Goal: Transaction & Acquisition: Purchase product/service

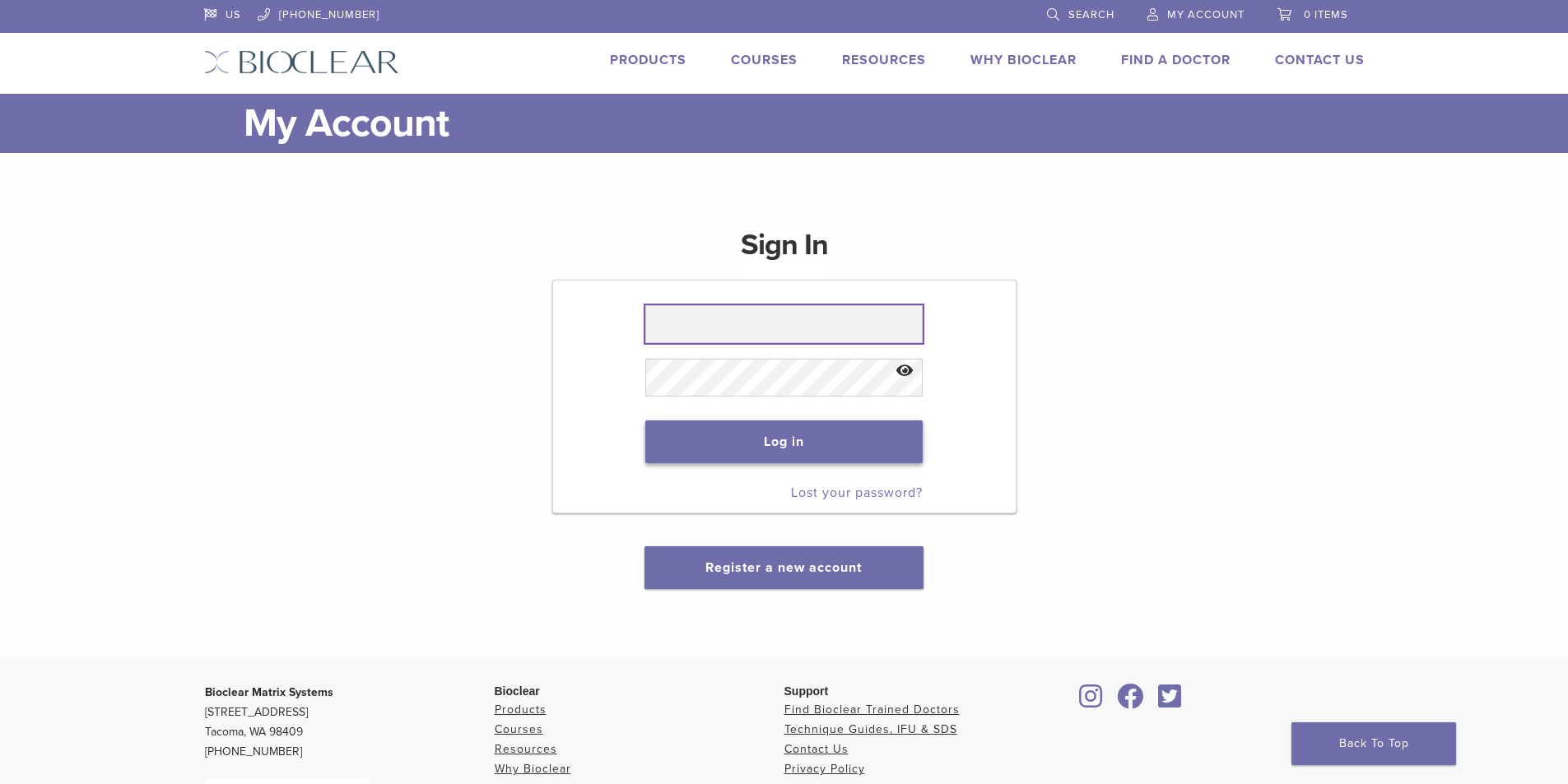
type input "**********"
click at [820, 448] on button "Log in" at bounding box center [784, 441] width 278 height 43
click at [816, 440] on button "Log in" at bounding box center [784, 441] width 278 height 43
click at [738, 431] on button "Log in" at bounding box center [784, 441] width 278 height 43
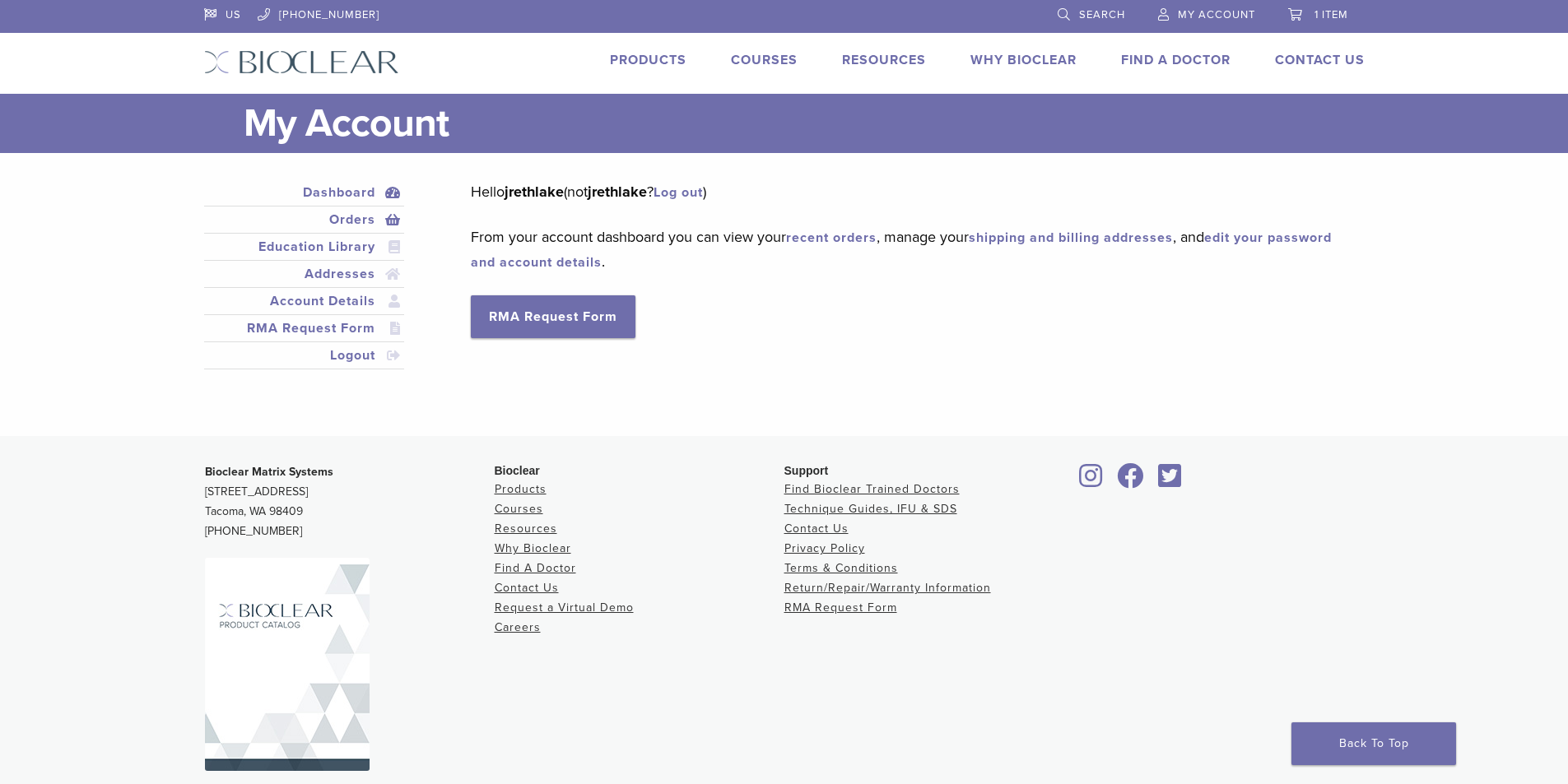
click at [351, 216] on link "Orders" at bounding box center [305, 220] width 195 height 20
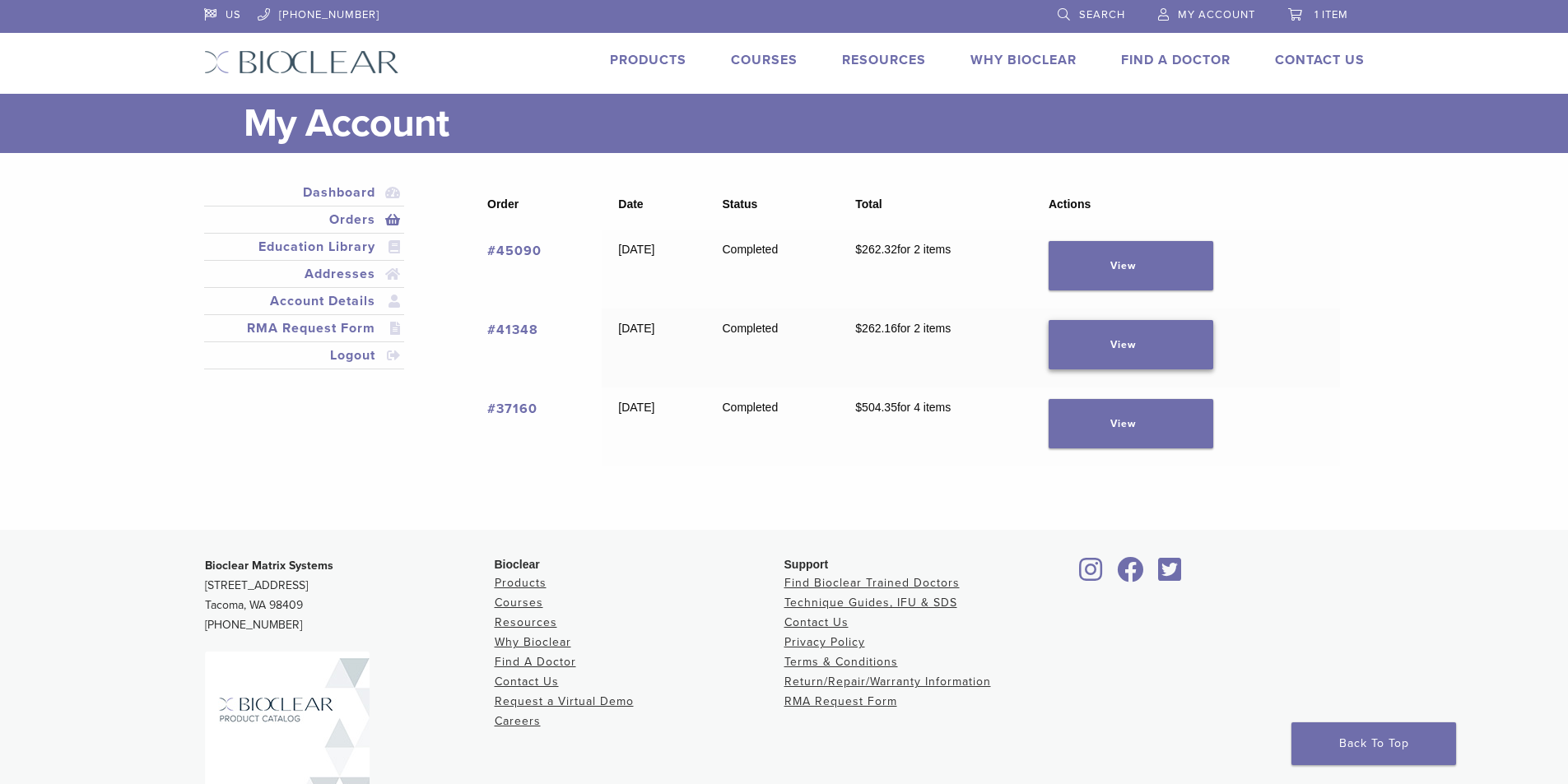
click at [1125, 336] on link "View" at bounding box center [1131, 345] width 164 height 49
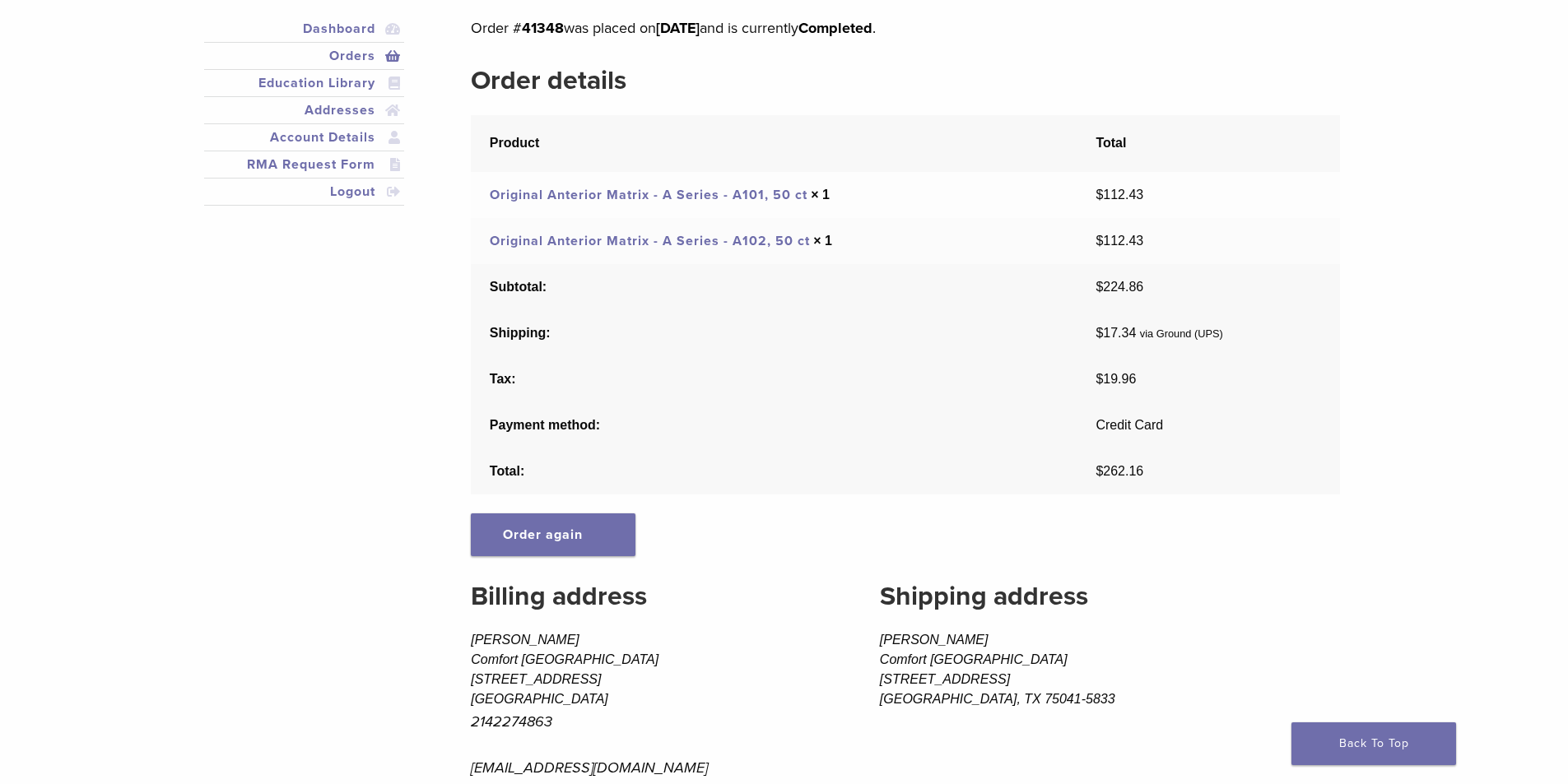
scroll to position [164, 0]
click at [566, 532] on link "Order again" at bounding box center [553, 533] width 164 height 43
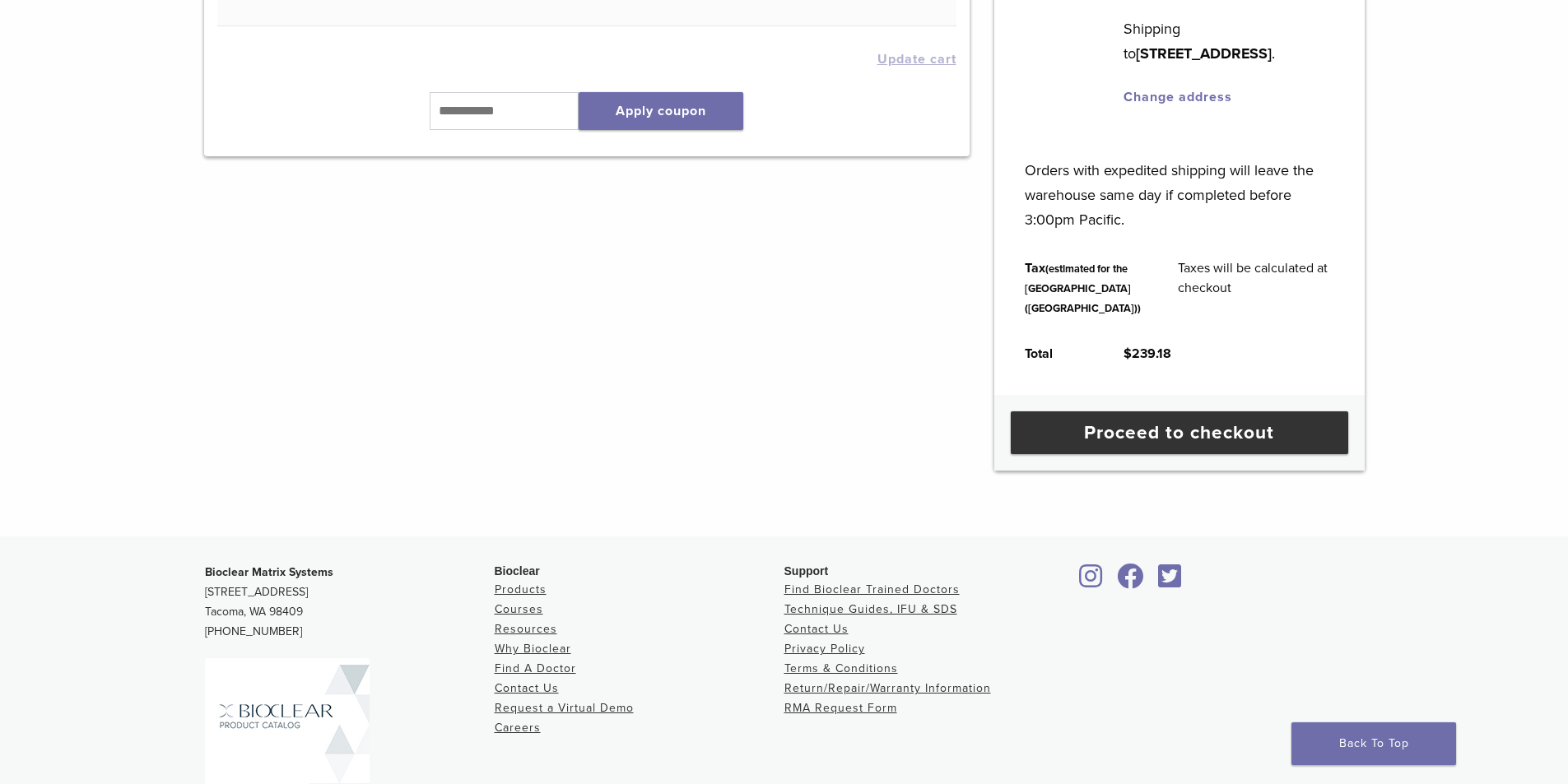
scroll to position [658, 0]
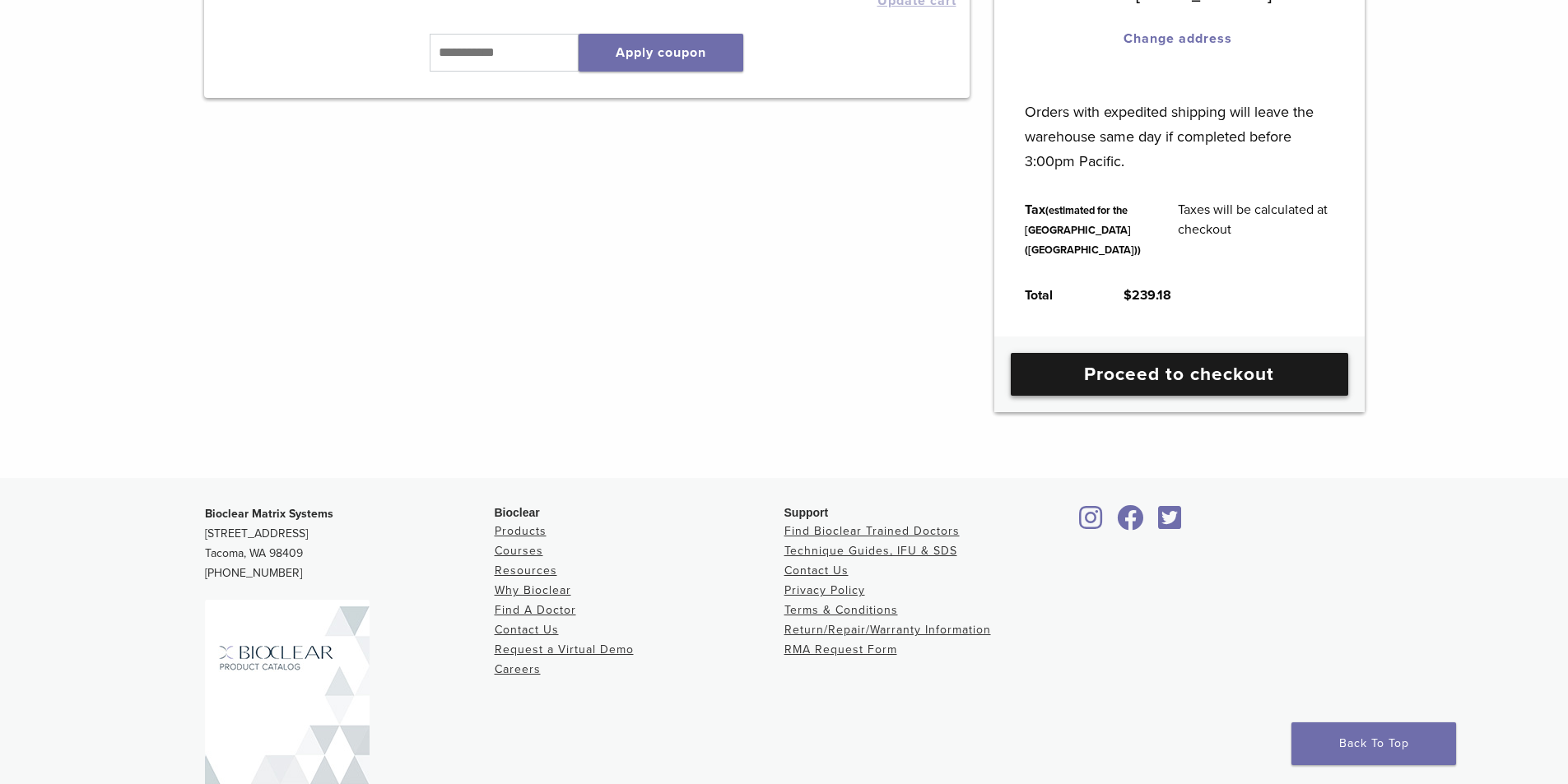
click at [1108, 396] on link "Proceed to checkout" at bounding box center [1180, 374] width 337 height 43
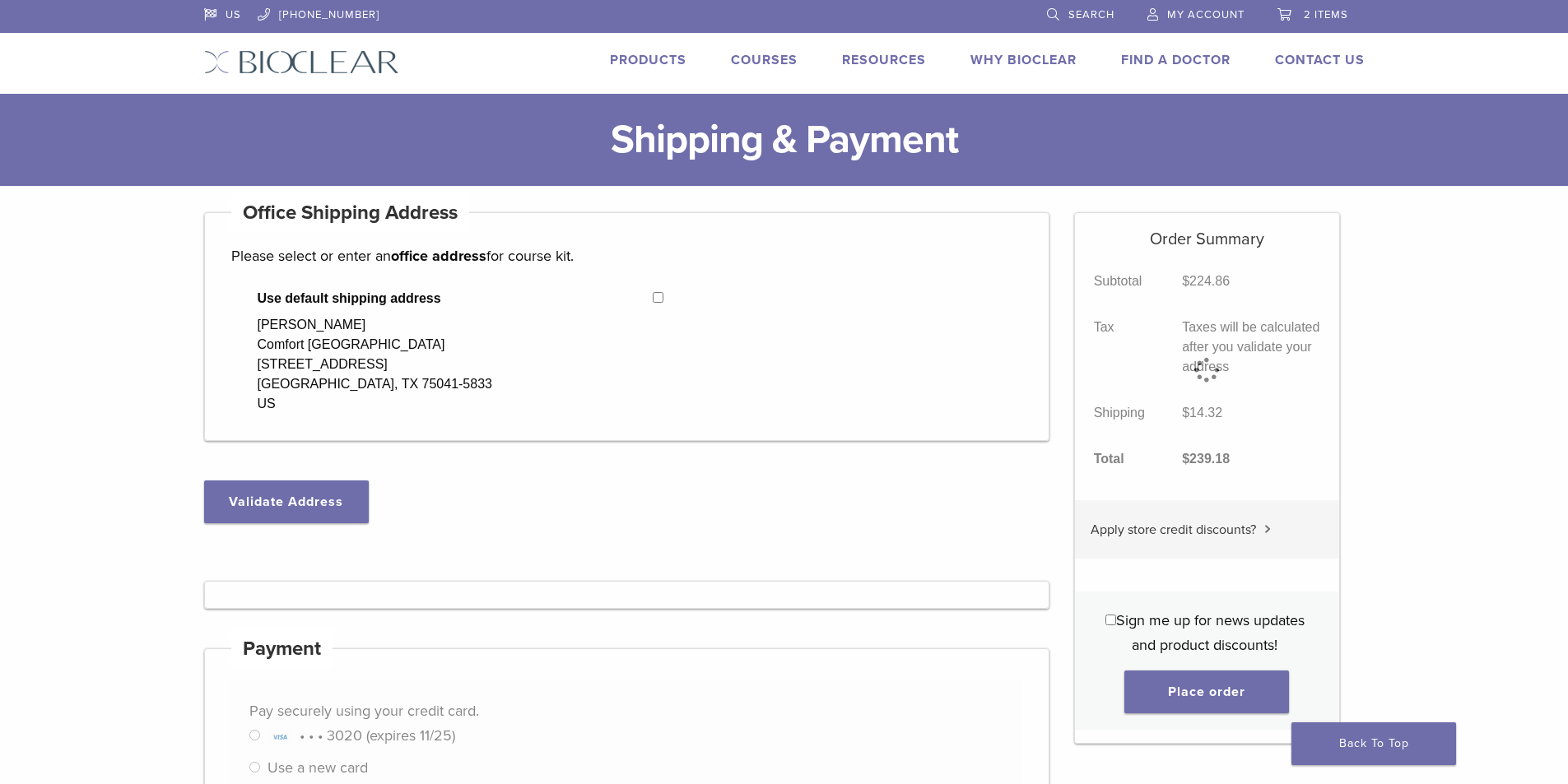
select select "**"
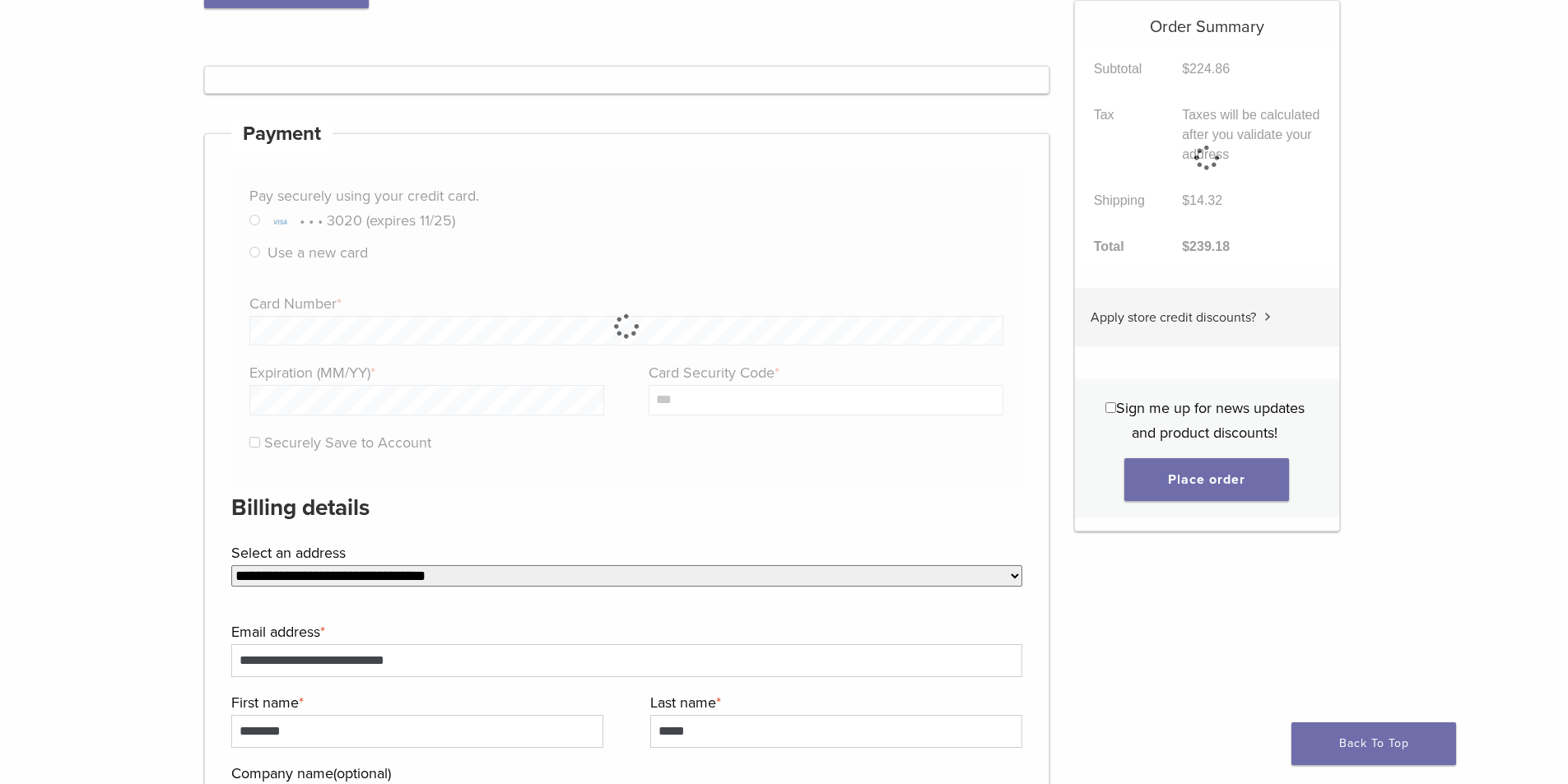
scroll to position [833, 0]
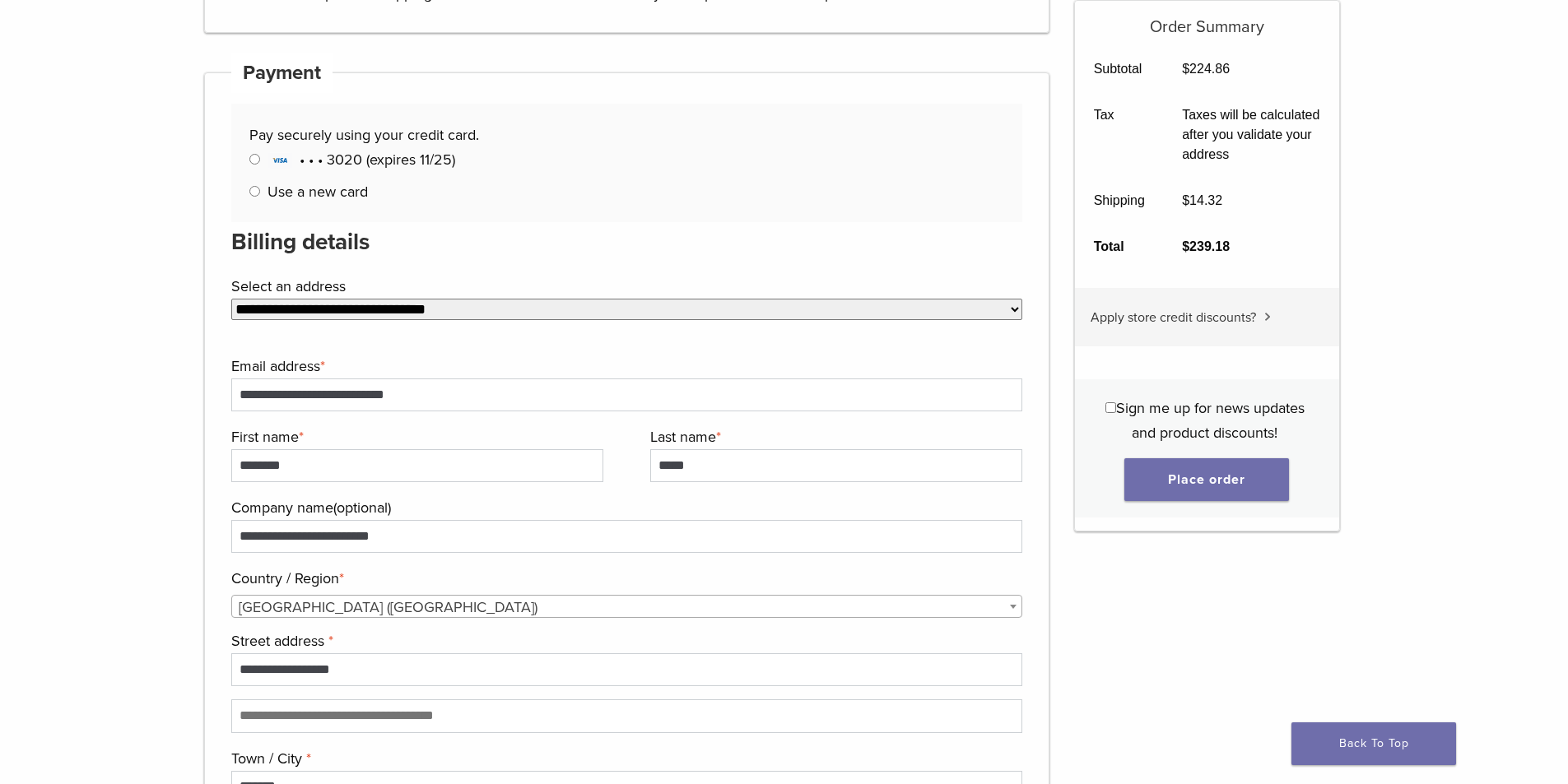
click at [352, 190] on label "Use a new card" at bounding box center [318, 192] width 101 height 18
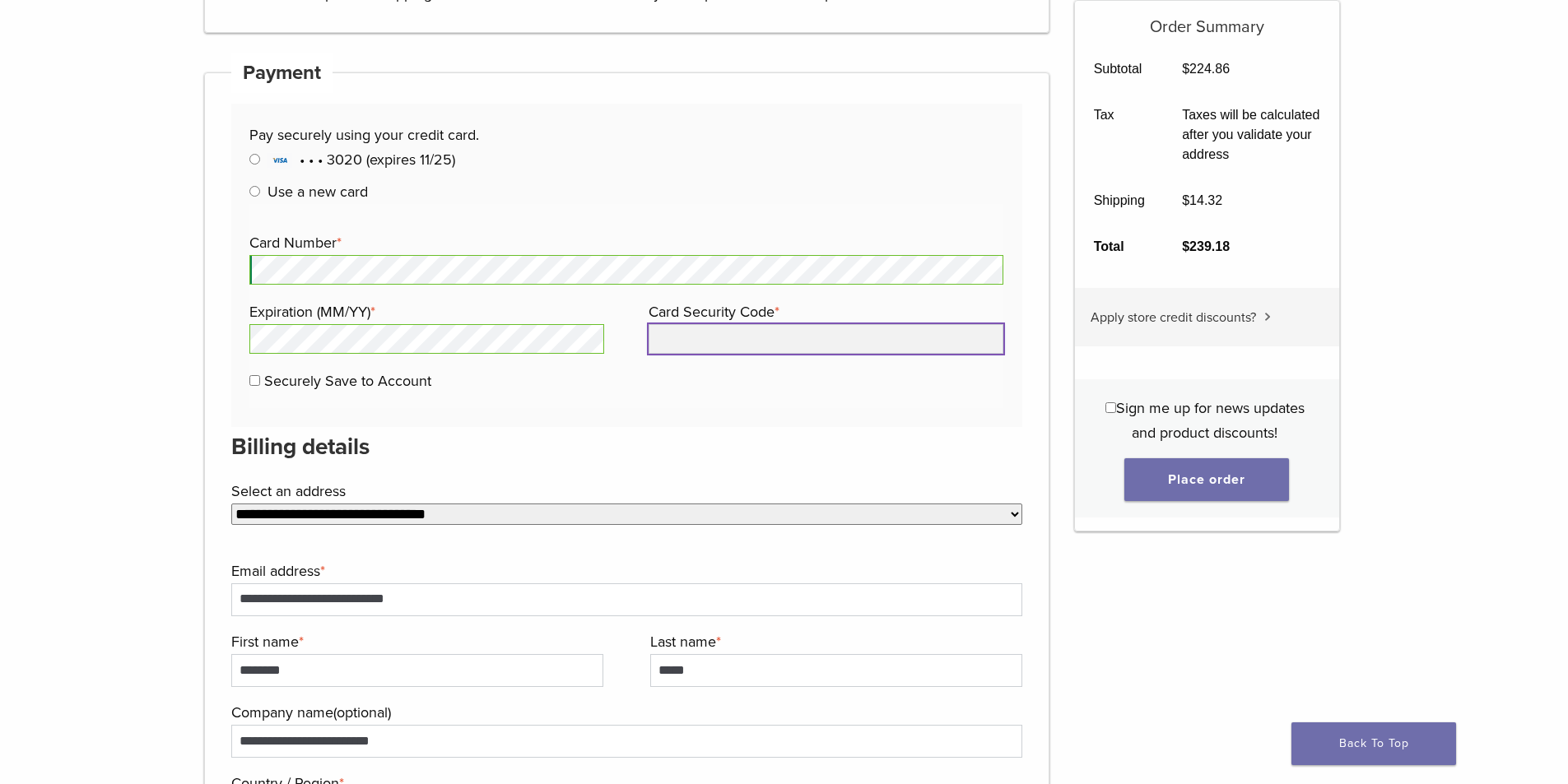
click at [727, 339] on input "Card Security Code *" at bounding box center [826, 339] width 355 height 29
type input "***"
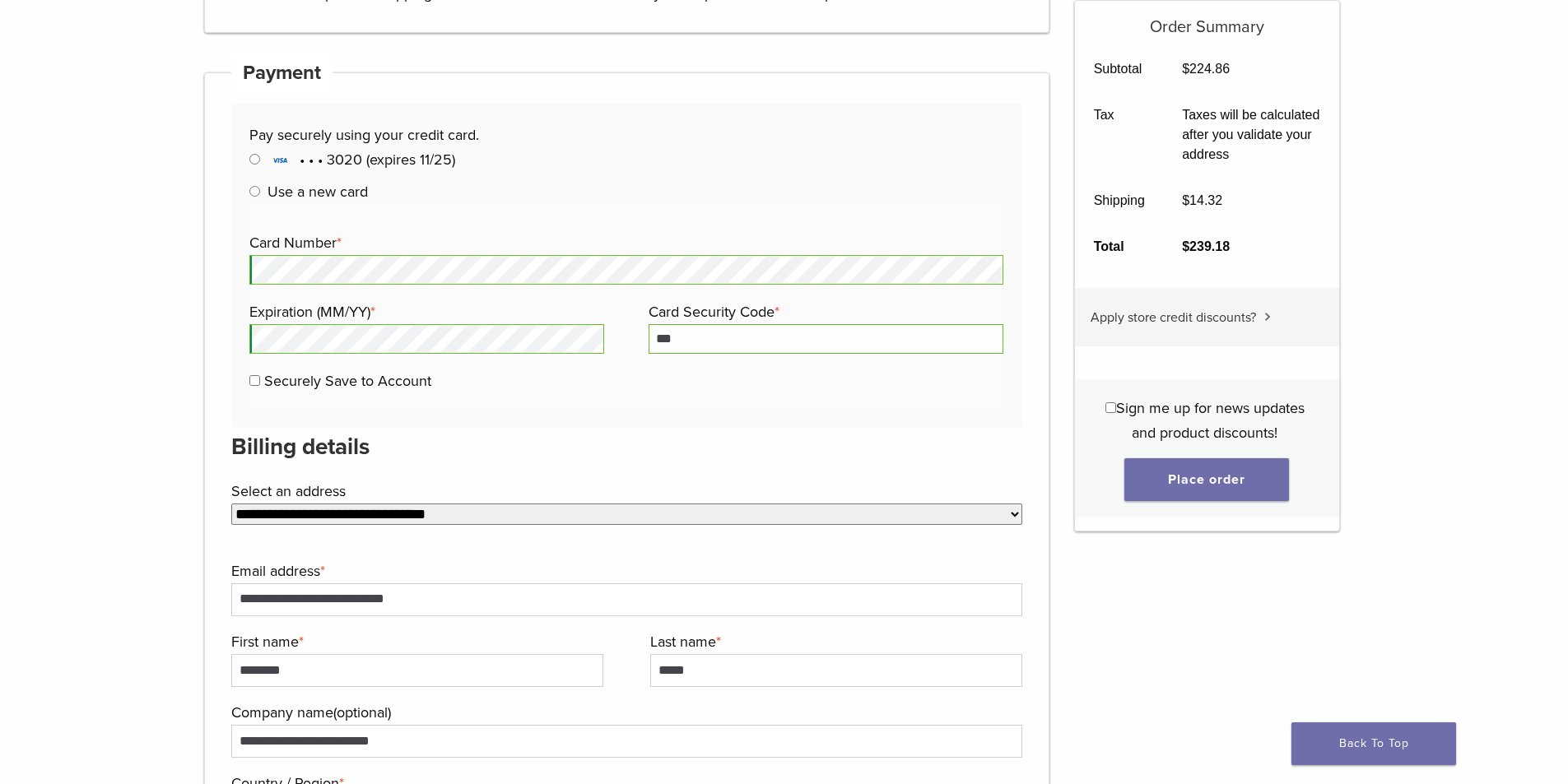
click at [654, 413] on div "Pay securely using your credit card. Manage Payment Methods • • • 3020 (expires…" at bounding box center [628, 266] width 792 height 324
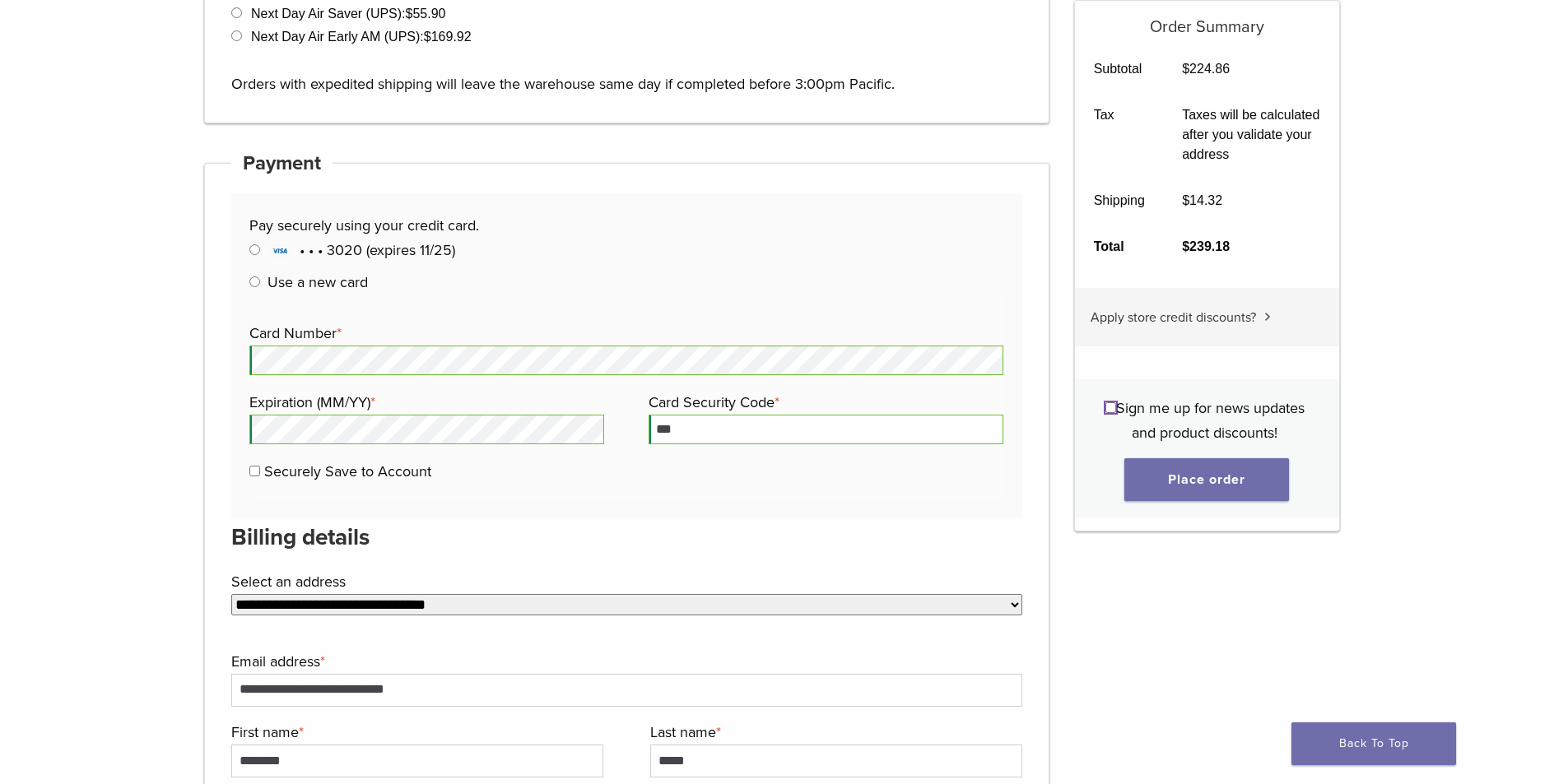
scroll to position [668, 0]
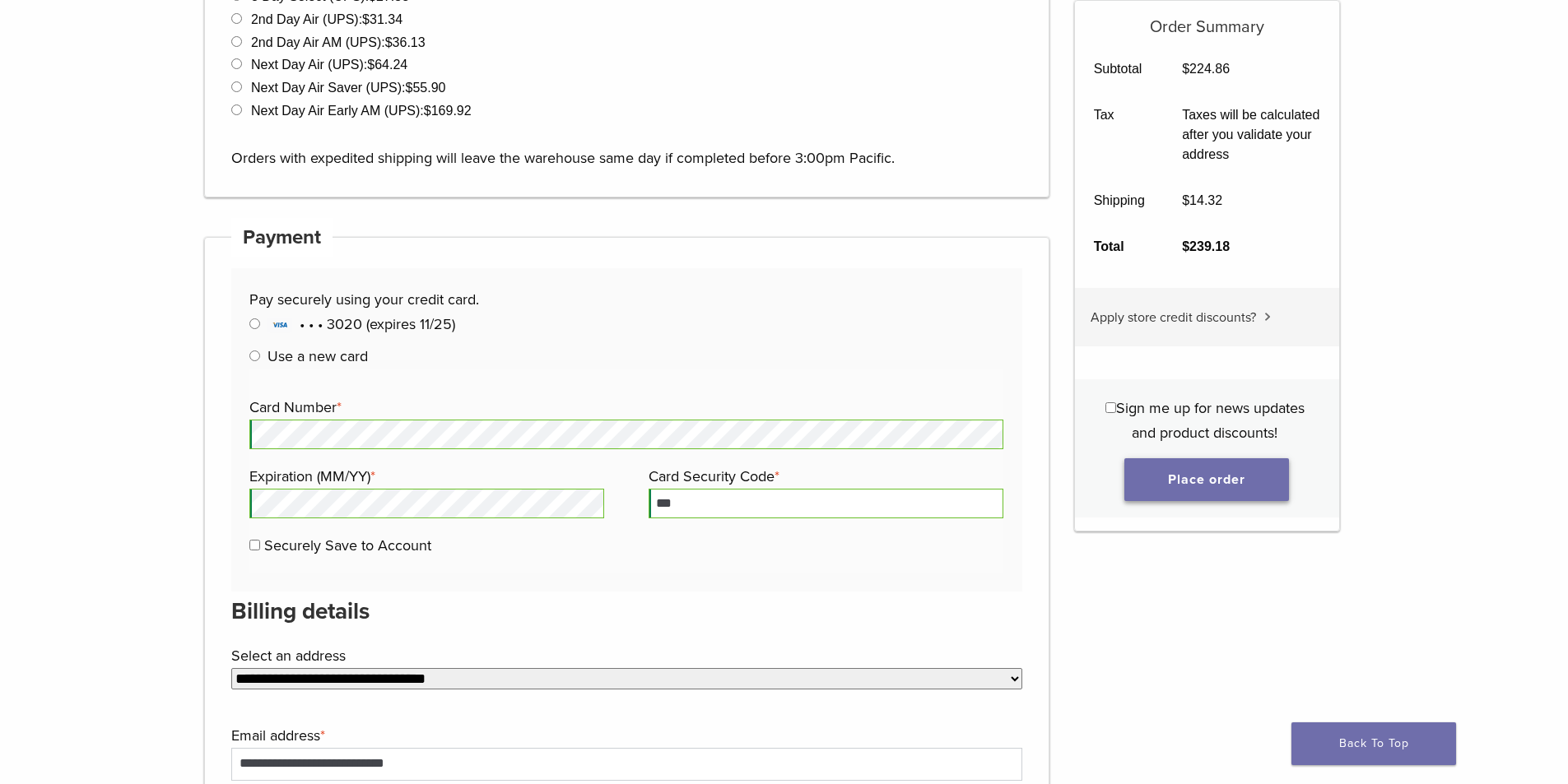
click at [1202, 478] on button "Place order" at bounding box center [1206, 480] width 164 height 43
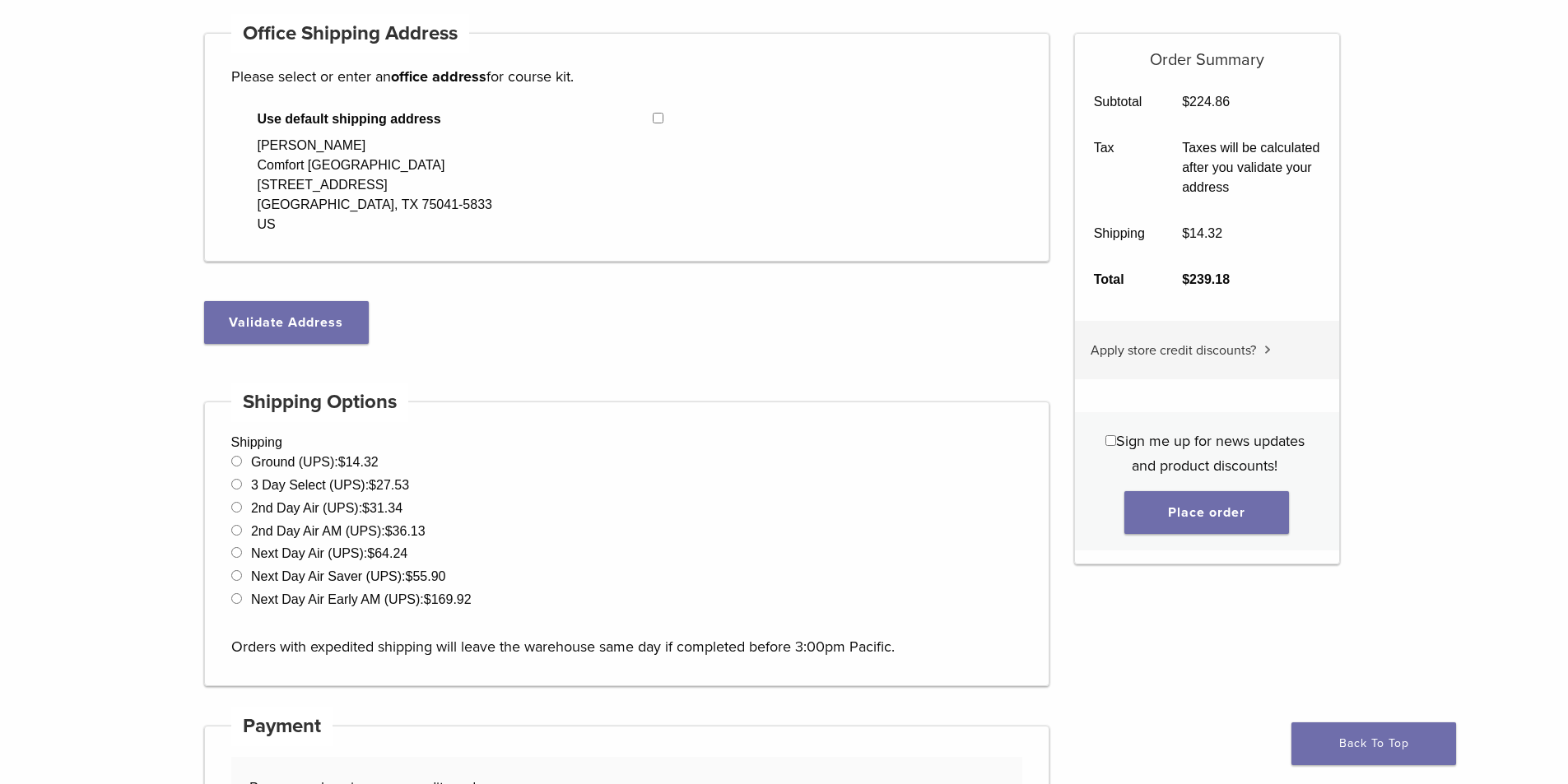
scroll to position [294, 0]
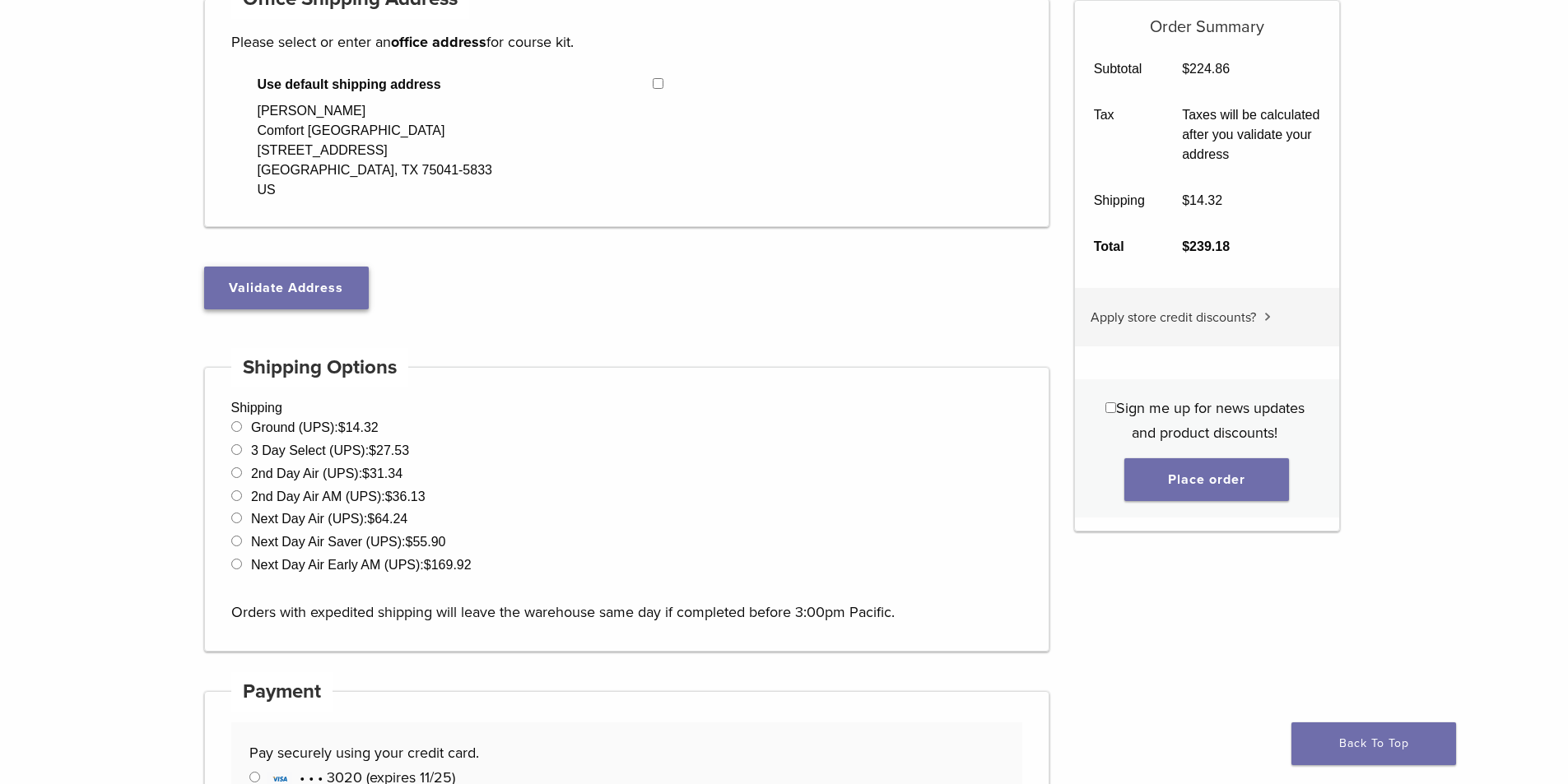
click at [239, 286] on button "Validate Address" at bounding box center [286, 288] width 164 height 43
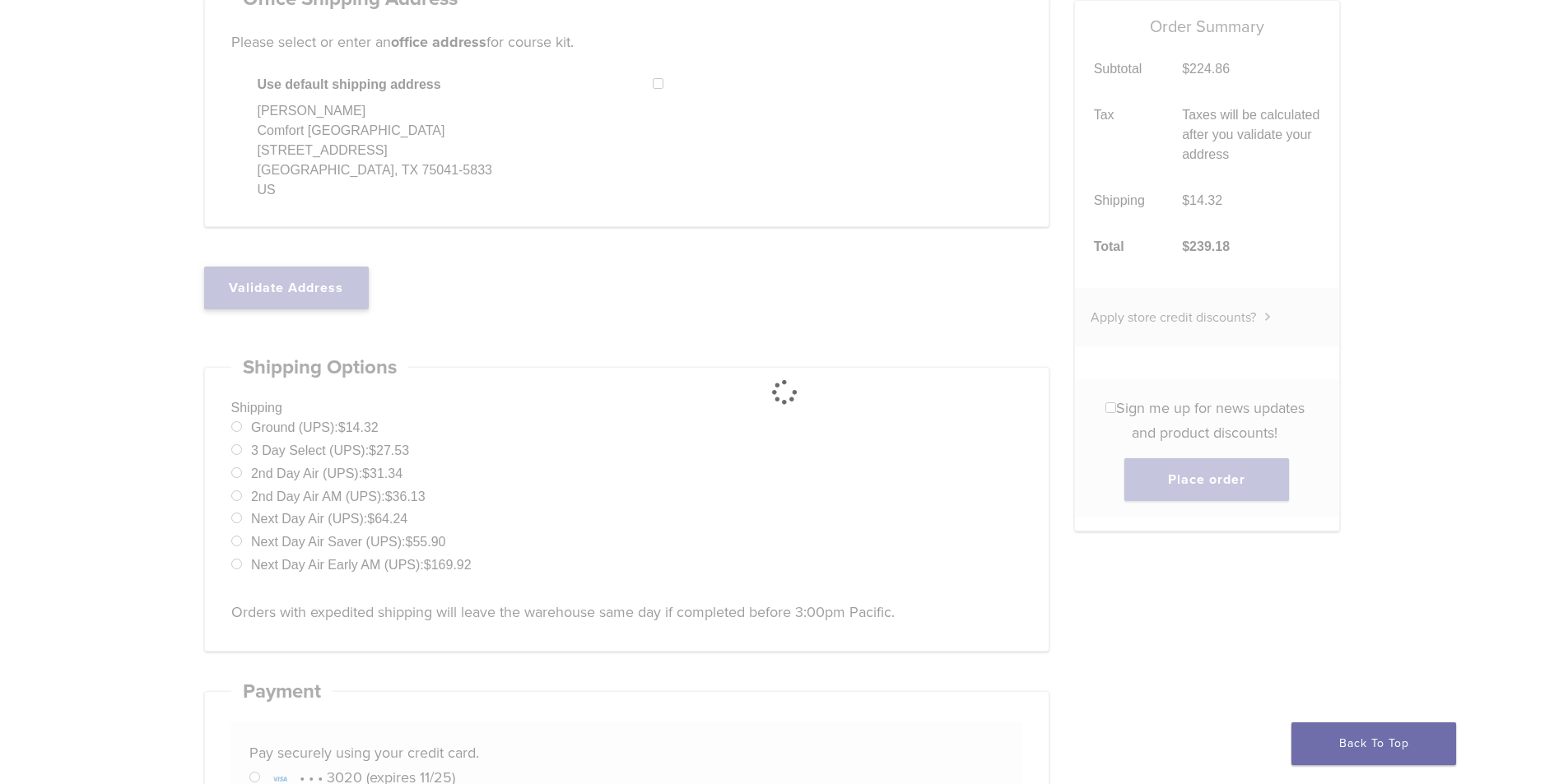
scroll to position [214, 0]
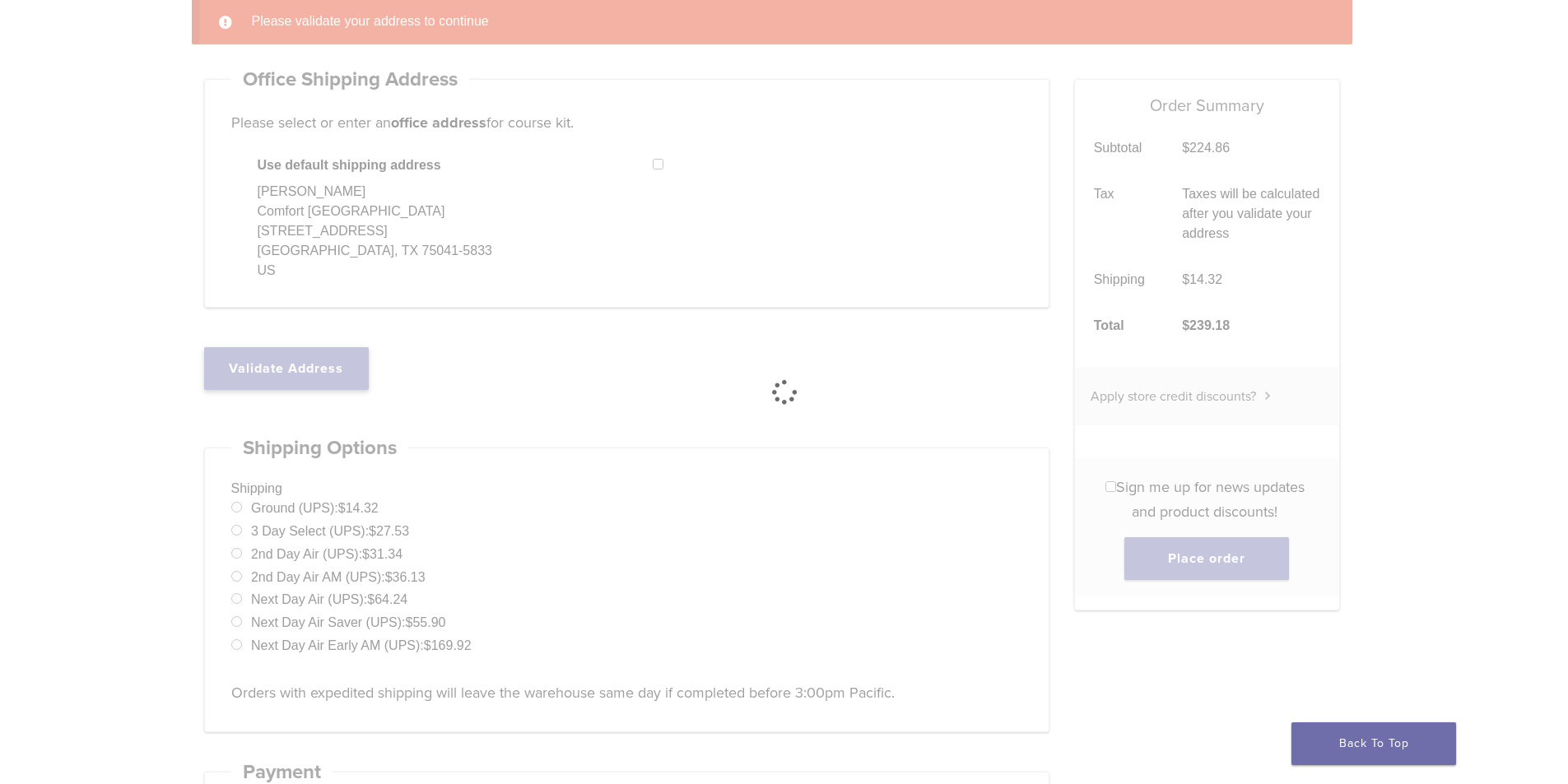
select select "**"
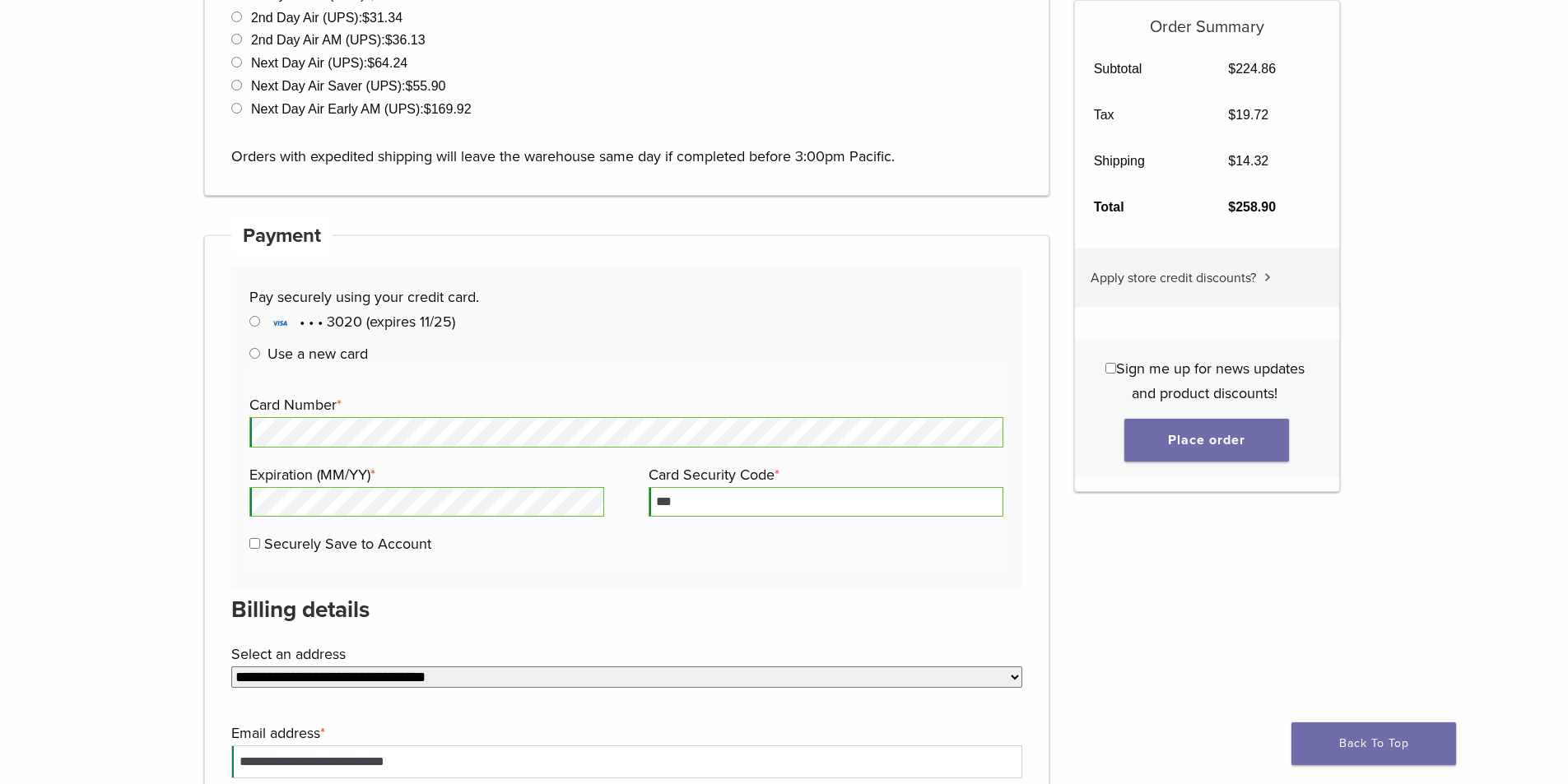
scroll to position [708, 0]
click at [1177, 439] on button "Place order" at bounding box center [1206, 439] width 164 height 43
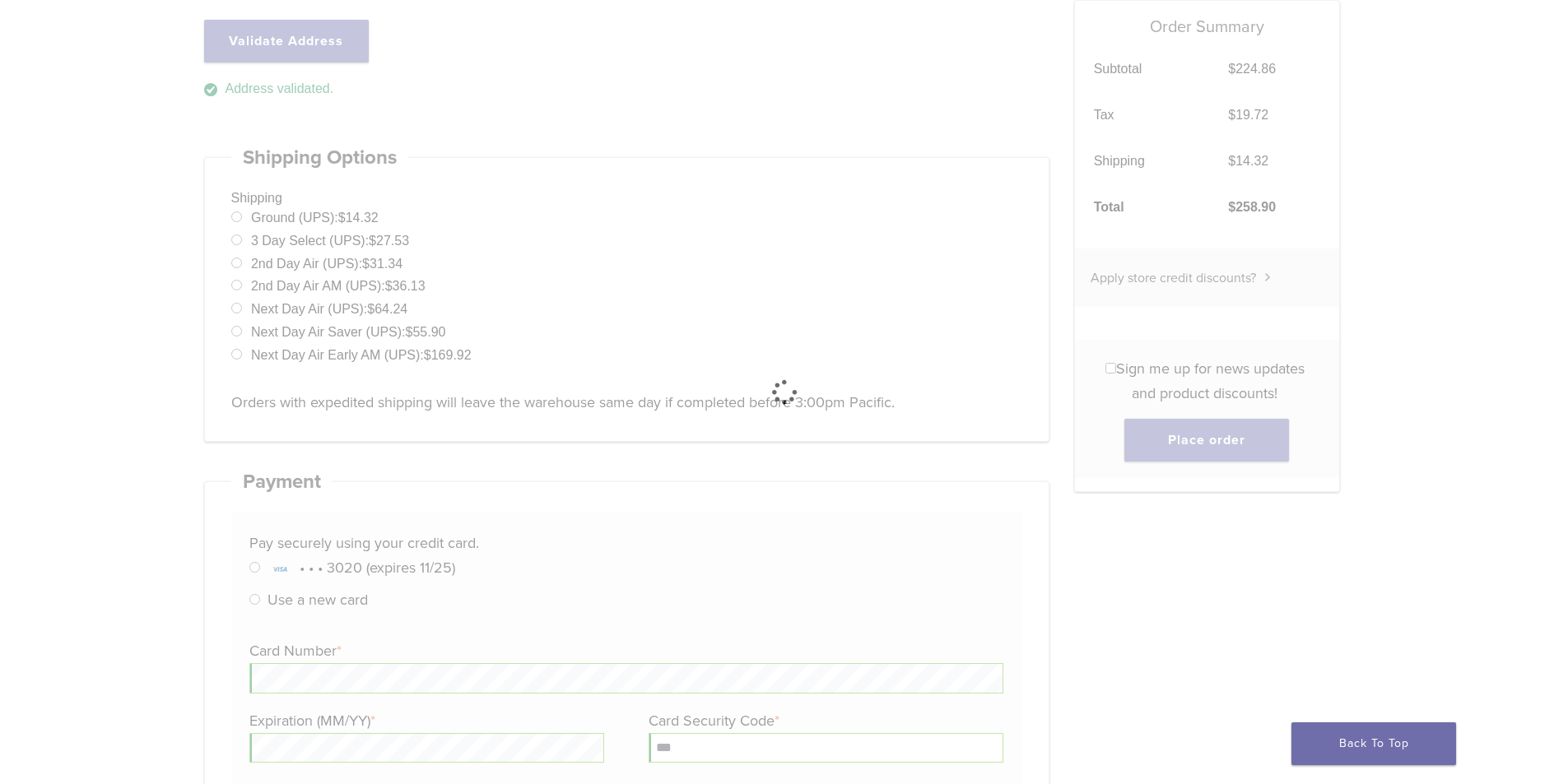
scroll to position [49, 0]
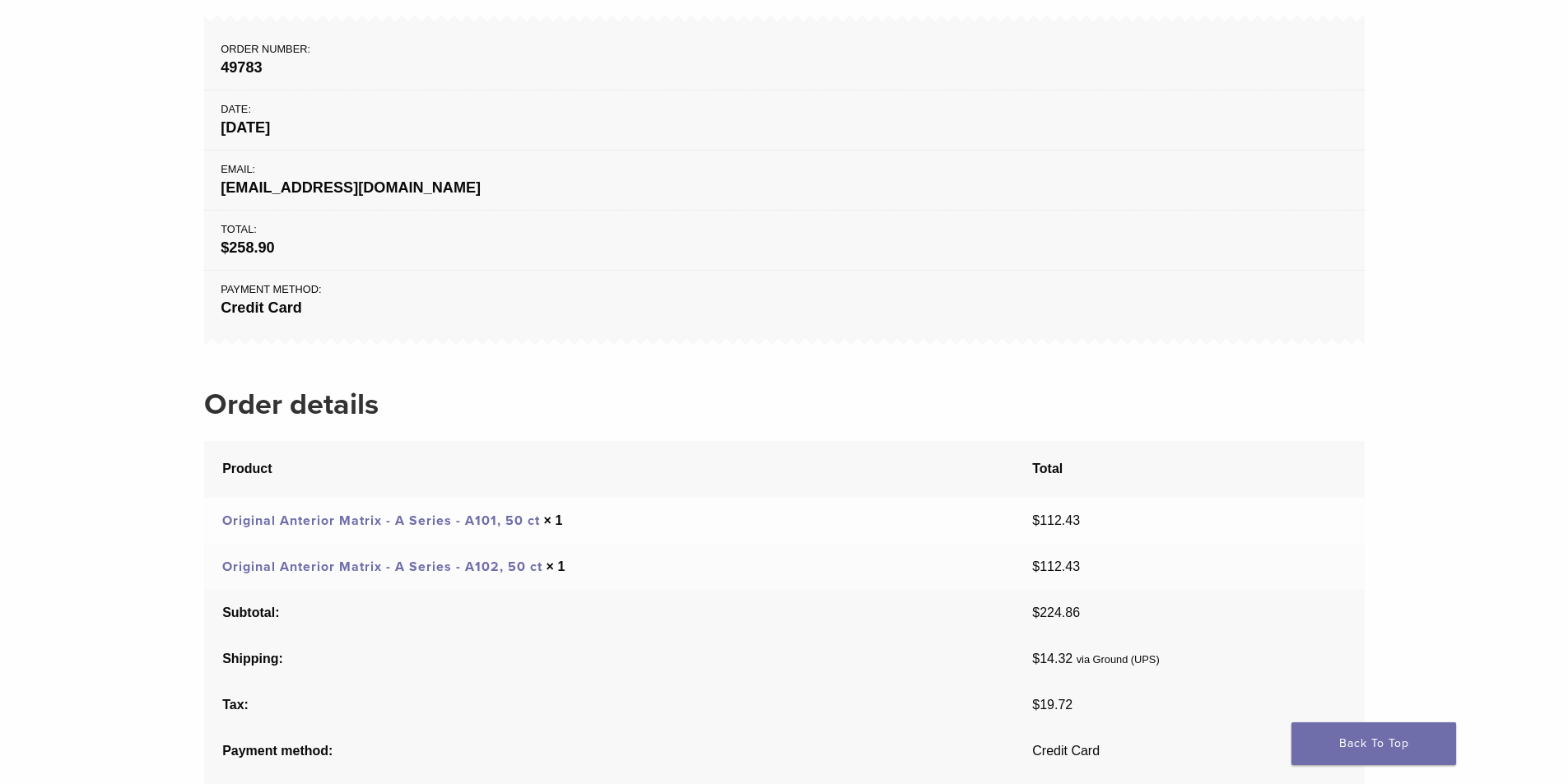
scroll to position [242, 0]
